Goal: Use online tool/utility: Utilize a website feature to perform a specific function

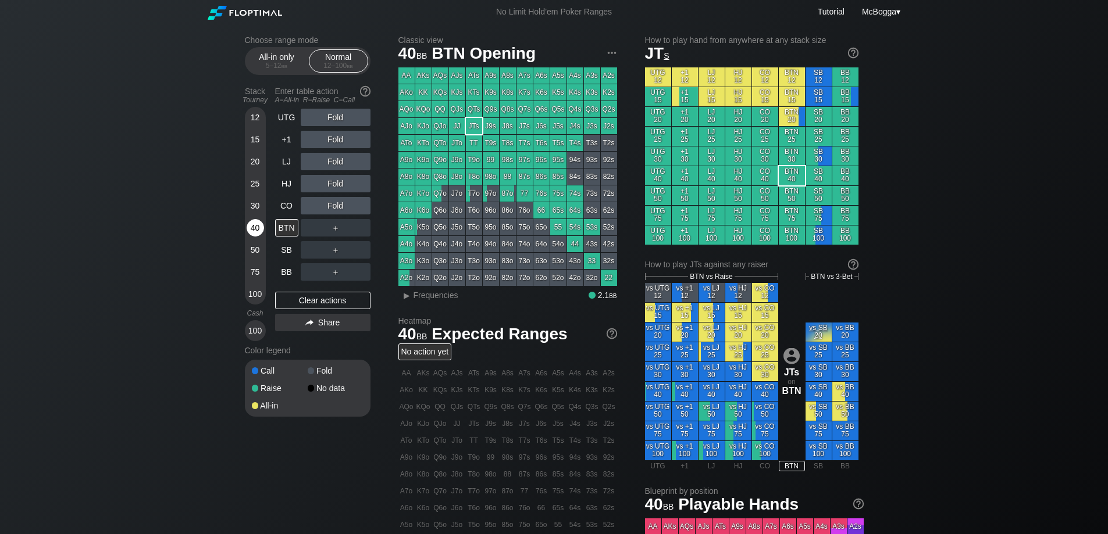
click at [254, 223] on div "40" at bounding box center [255, 227] width 17 height 17
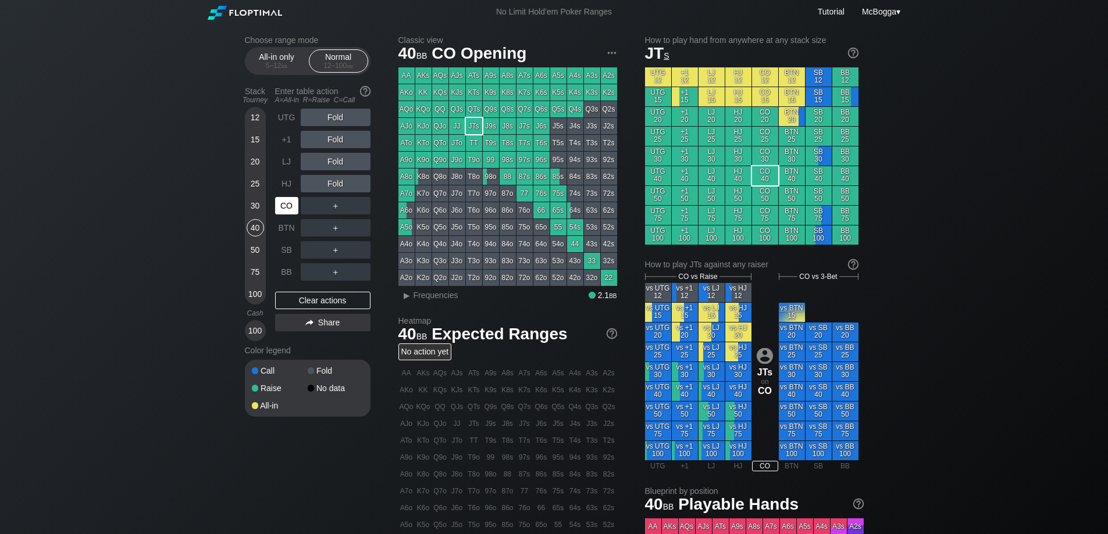
click at [289, 204] on div "CO" at bounding box center [286, 205] width 23 height 17
click at [336, 203] on div "R ✕" at bounding box center [335, 205] width 23 height 17
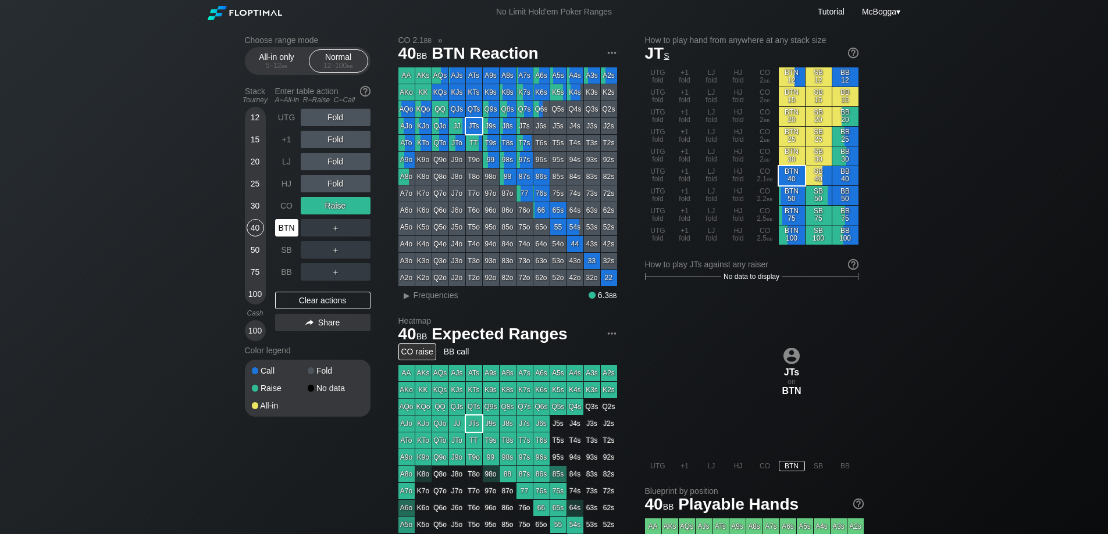
click at [285, 226] on div "BTN" at bounding box center [286, 227] width 23 height 17
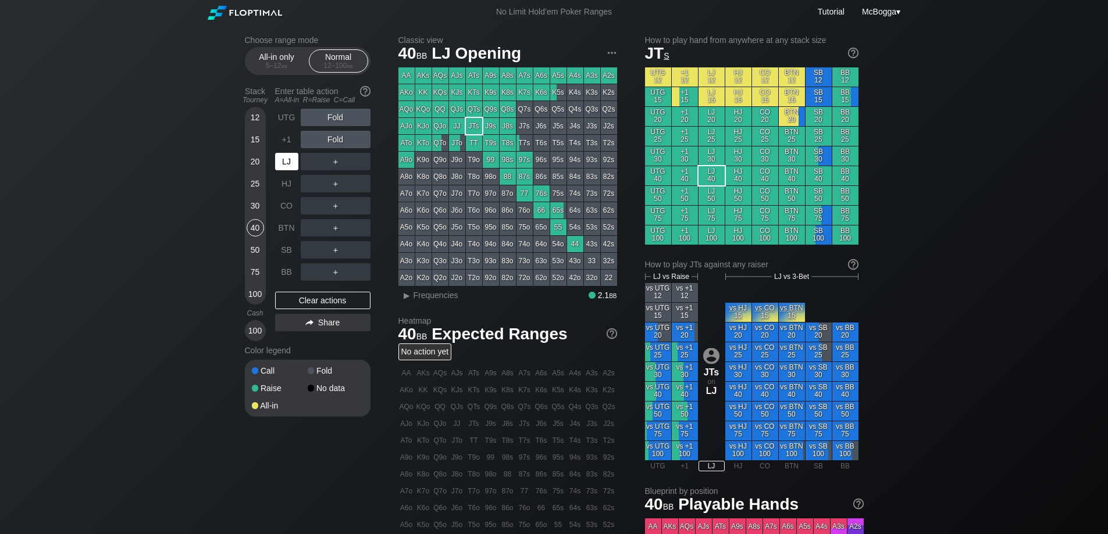
click at [288, 162] on div "LJ" at bounding box center [286, 161] width 23 height 17
click at [339, 163] on div "R ✕" at bounding box center [335, 161] width 23 height 17
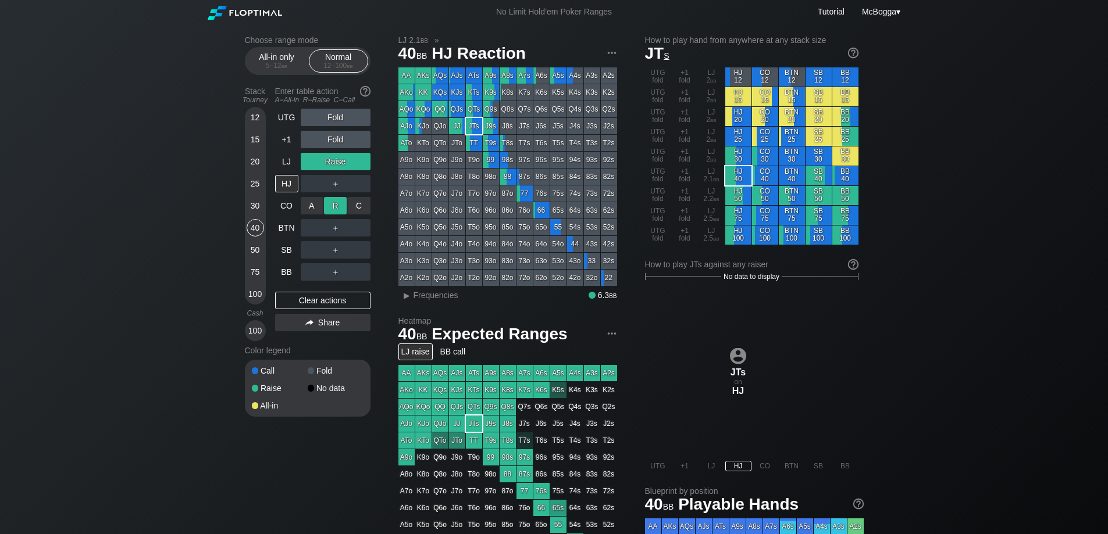
click at [331, 206] on div "R ✕" at bounding box center [335, 205] width 23 height 17
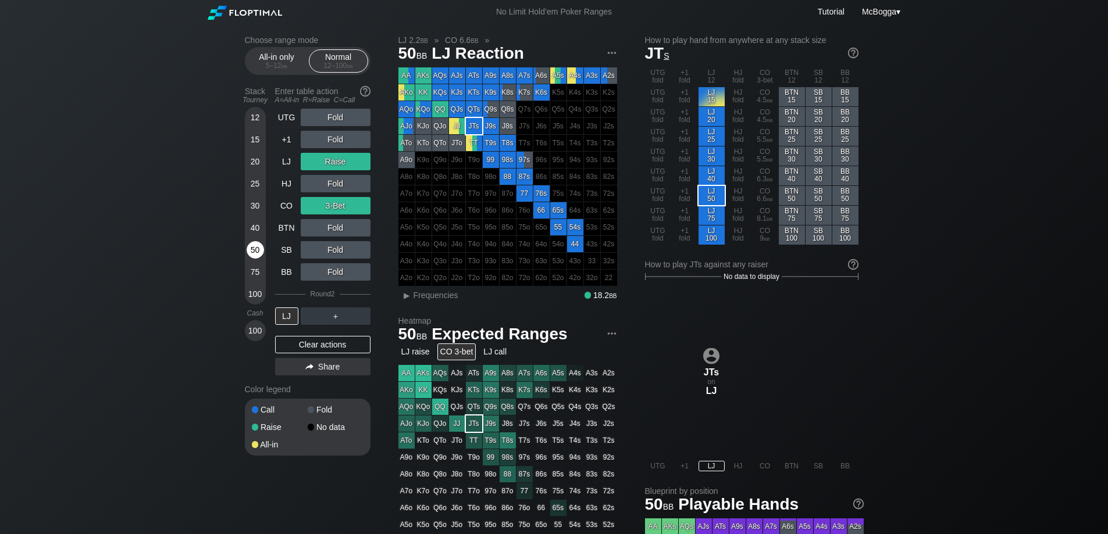
click at [250, 253] on div "50" at bounding box center [255, 249] width 17 height 17
click at [343, 348] on div "Clear actions" at bounding box center [322, 344] width 95 height 17
